Goal: Information Seeking & Learning: Learn about a topic

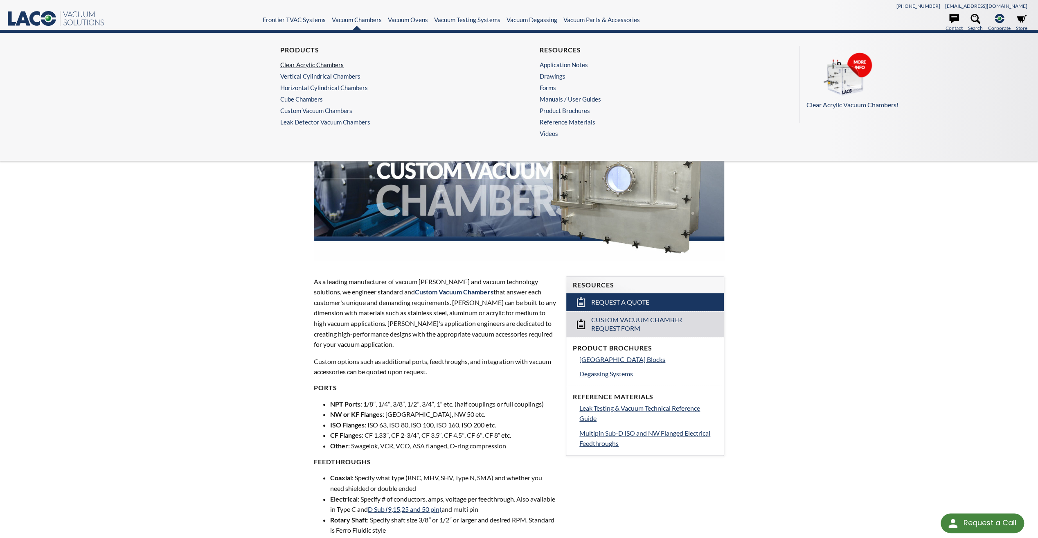
click at [317, 64] on link "Clear Acrylic Chambers" at bounding box center [387, 64] width 214 height 7
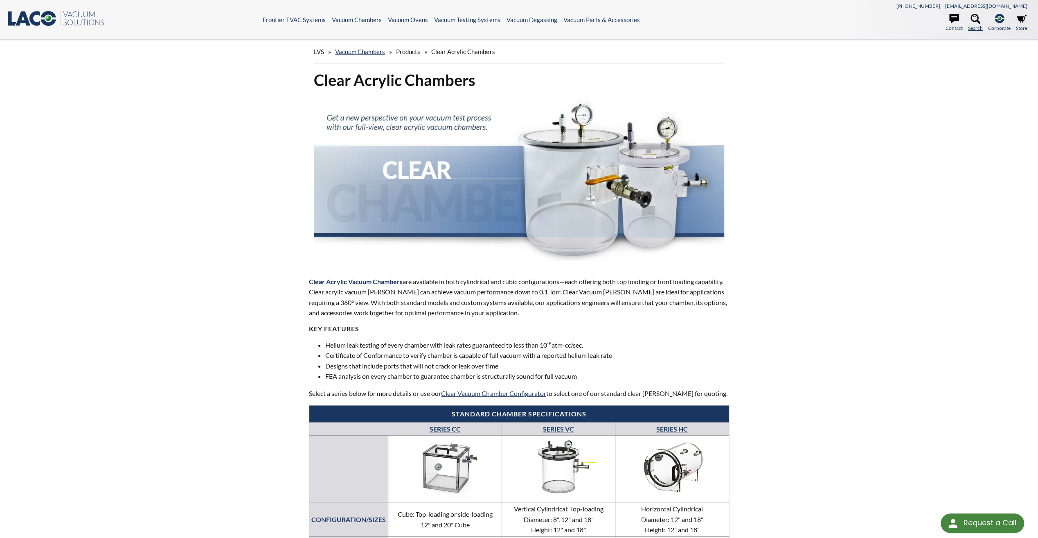
click at [970, 20] on icon at bounding box center [975, 19] width 10 height 10
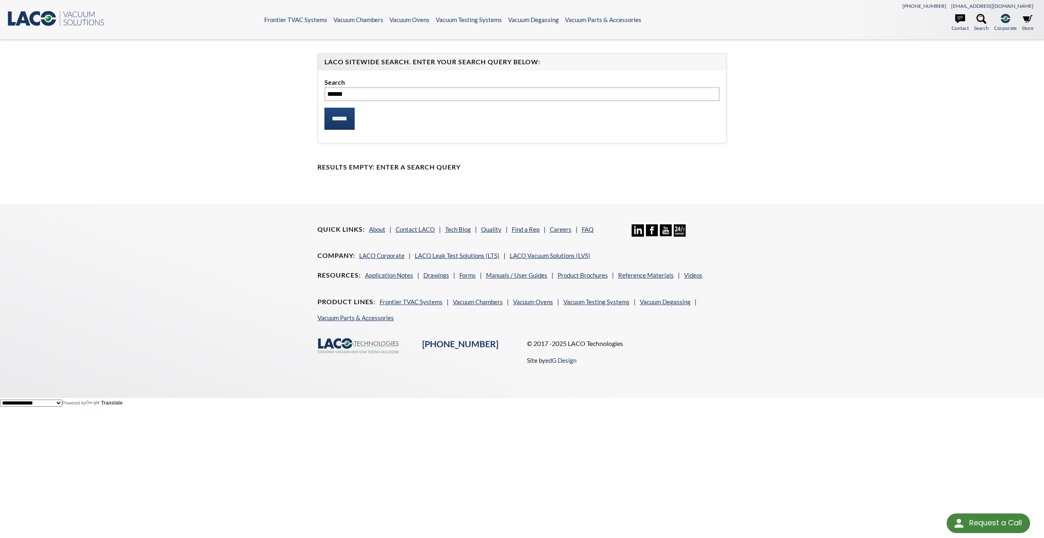
type input "******"
click at [324, 108] on input "******" at bounding box center [339, 119] width 30 height 22
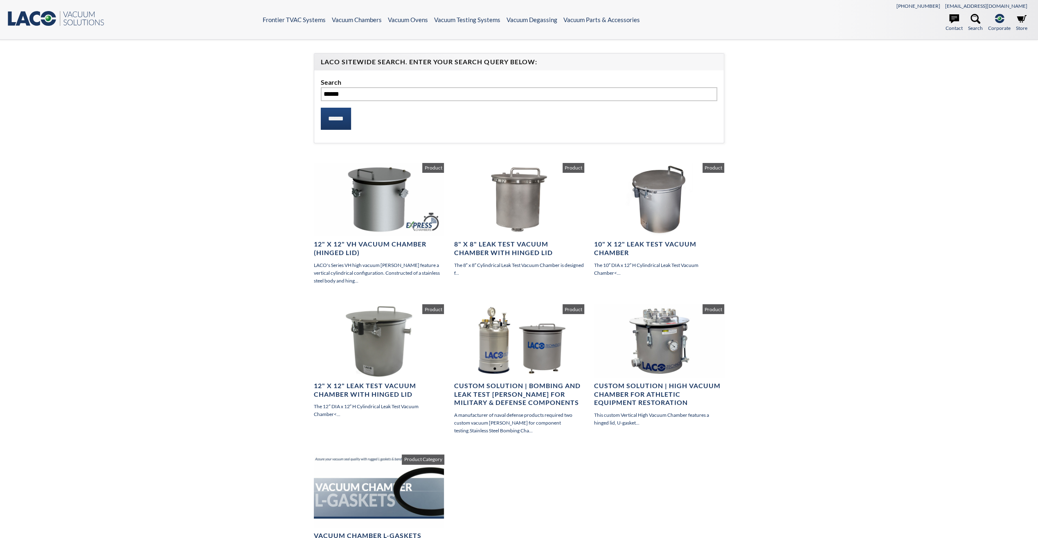
select select "Language Translate Widget"
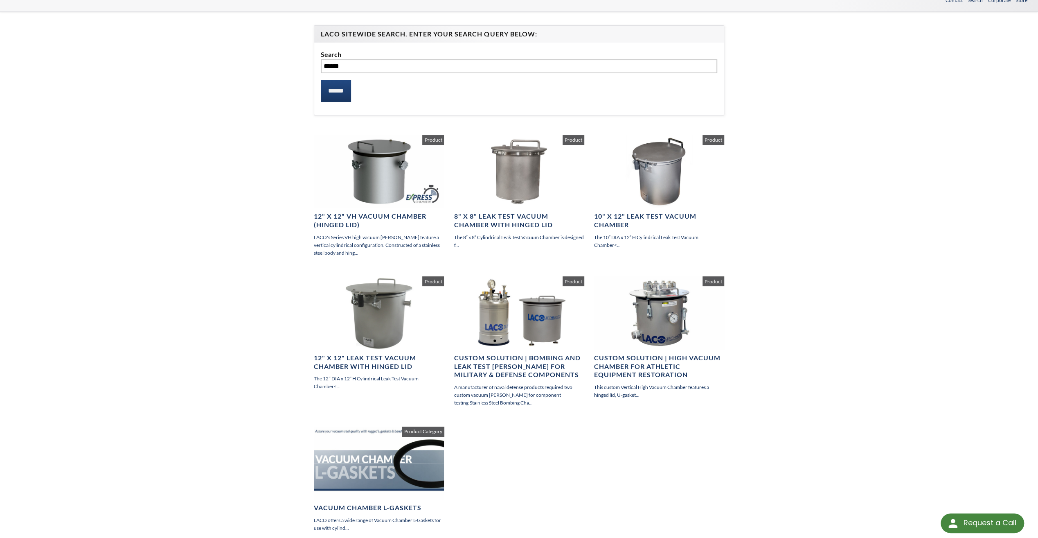
scroll to position [41, 0]
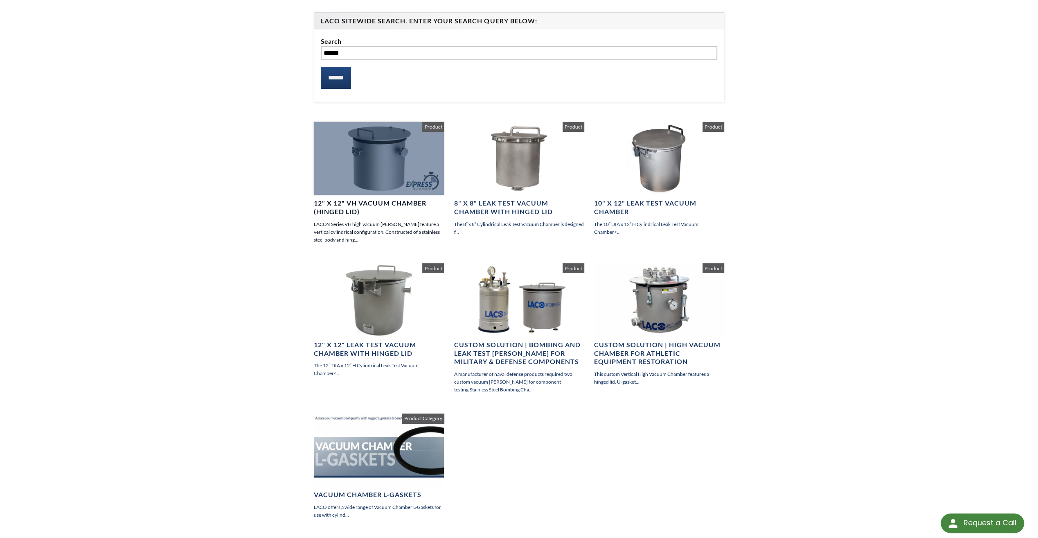
click at [394, 180] on div at bounding box center [379, 158] width 130 height 73
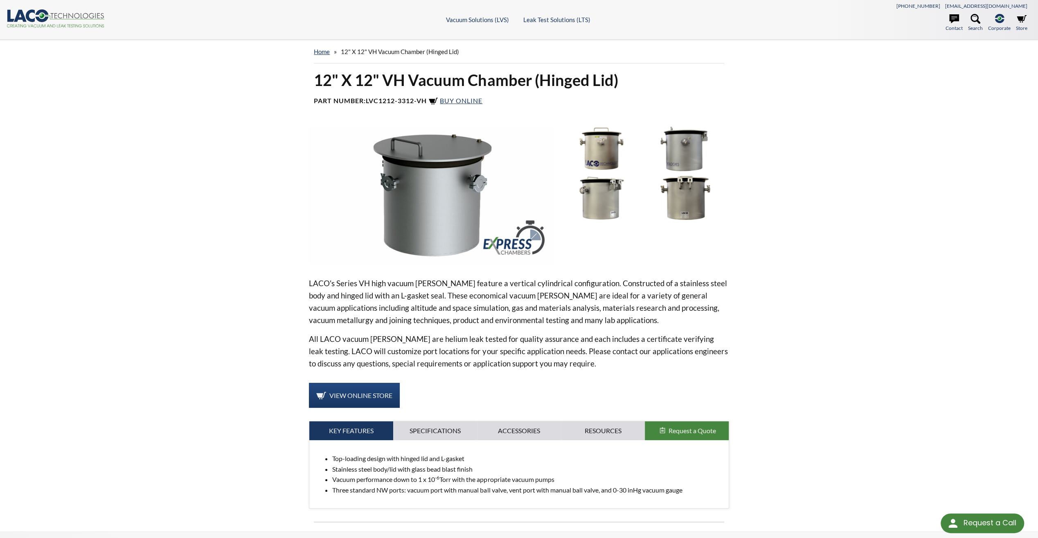
click at [439, 166] on img at bounding box center [431, 195] width 245 height 138
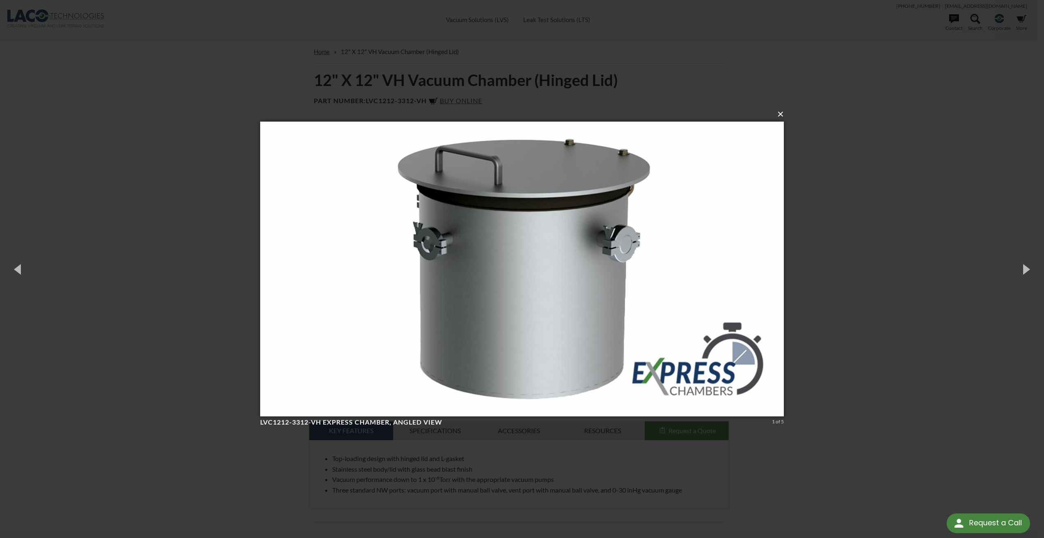
click at [781, 113] on button "×" at bounding box center [525, 114] width 524 height 18
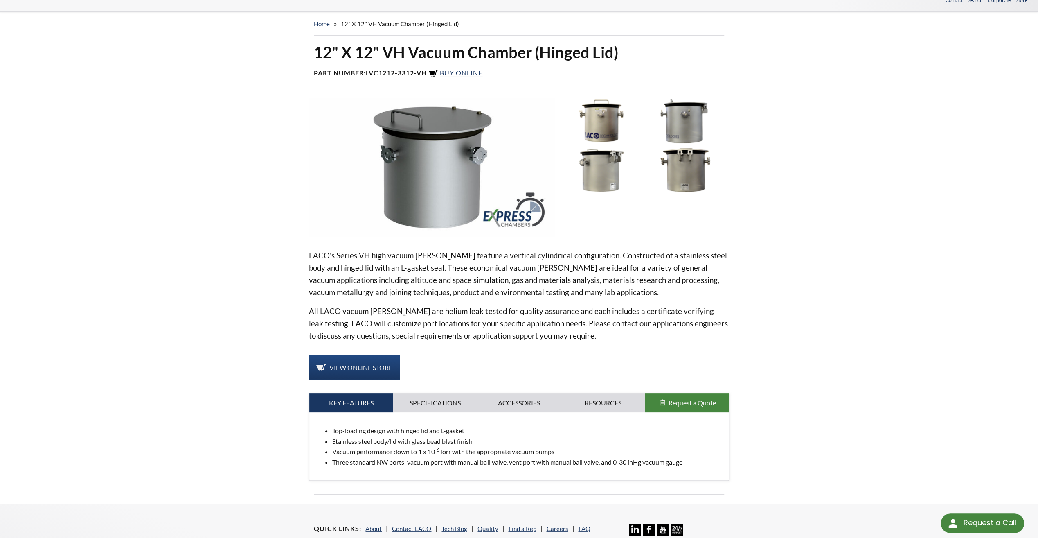
scroll to position [164, 0]
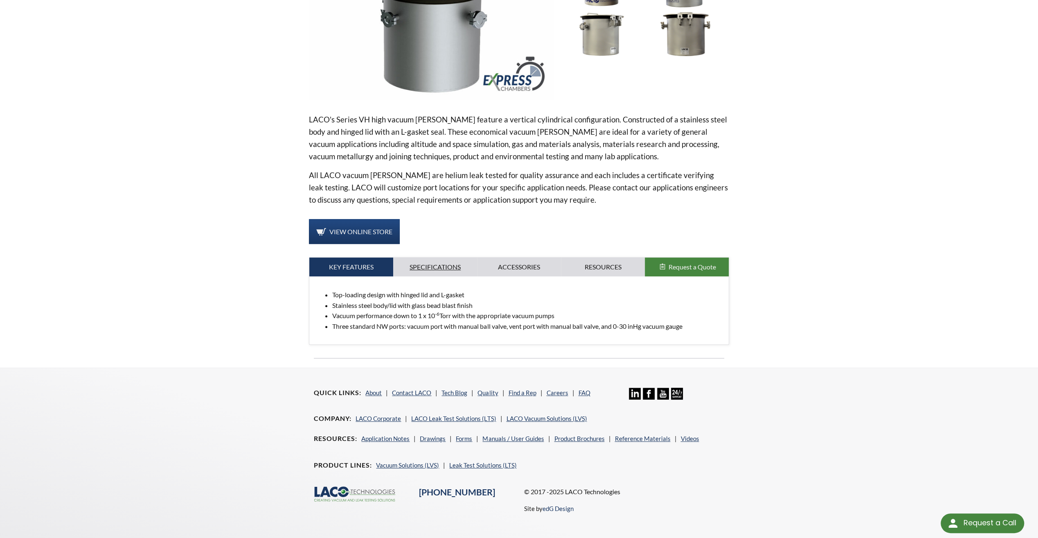
click at [437, 268] on link "Specifications" at bounding box center [435, 266] width 84 height 19
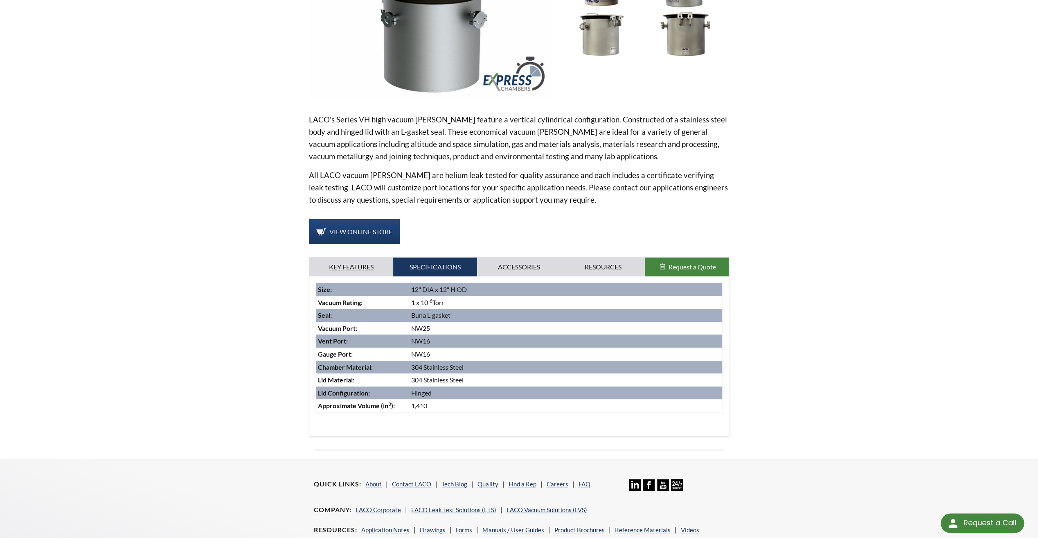
click at [370, 262] on link "Key Features" at bounding box center [351, 266] width 84 height 19
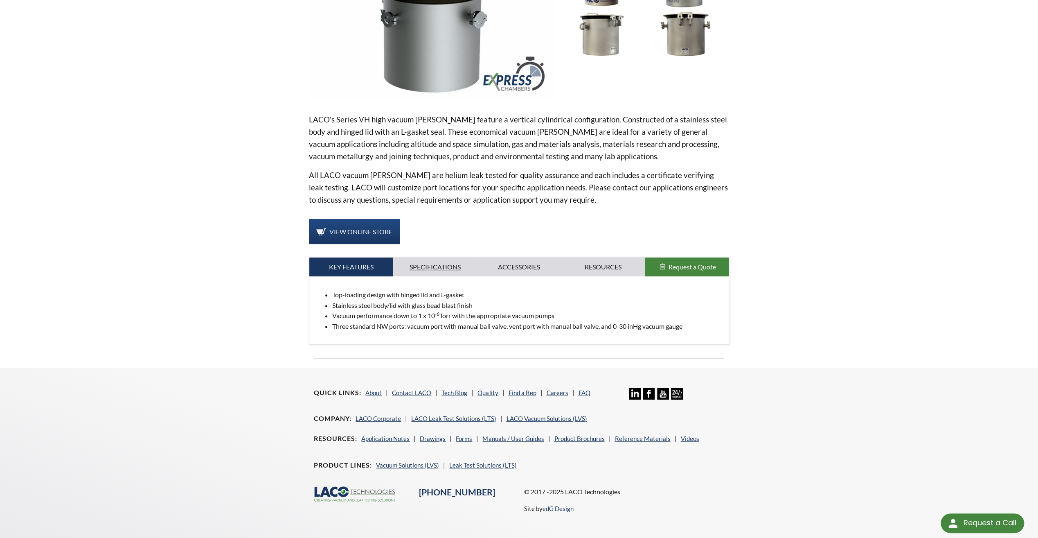
click at [420, 264] on link "Specifications" at bounding box center [435, 266] width 84 height 19
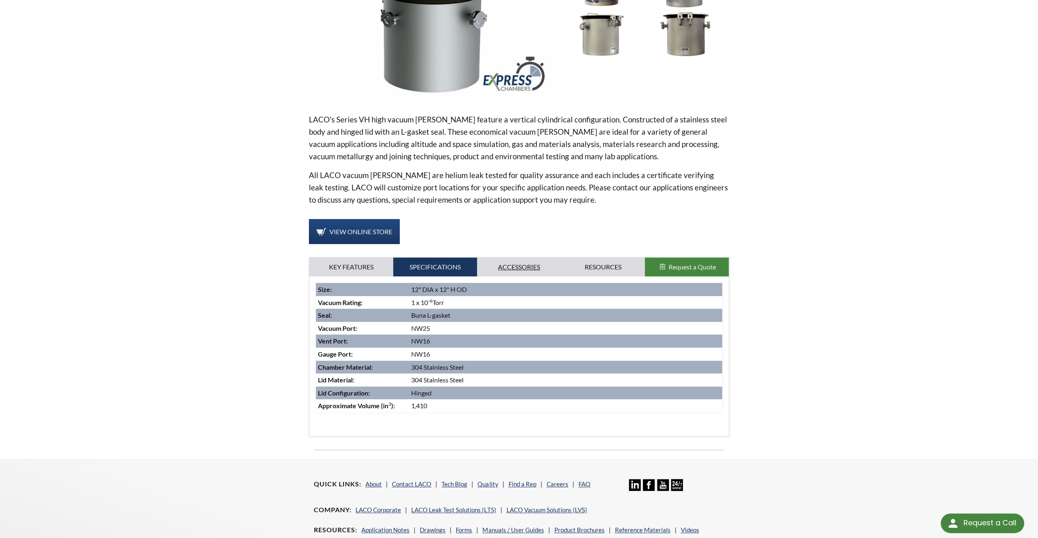
click at [517, 258] on link "Accessories" at bounding box center [519, 266] width 84 height 19
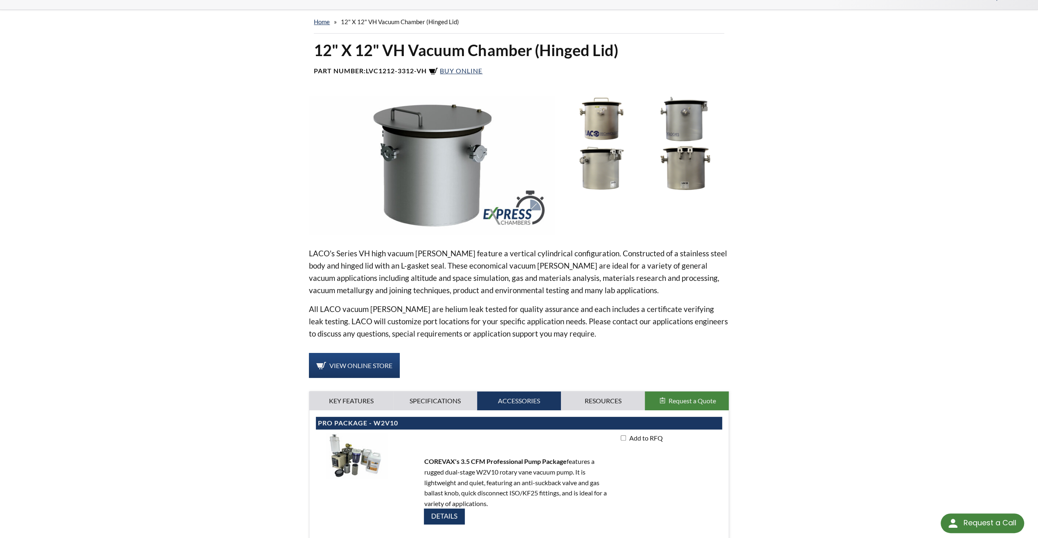
scroll to position [0, 0]
